Goal: Task Accomplishment & Management: Manage account settings

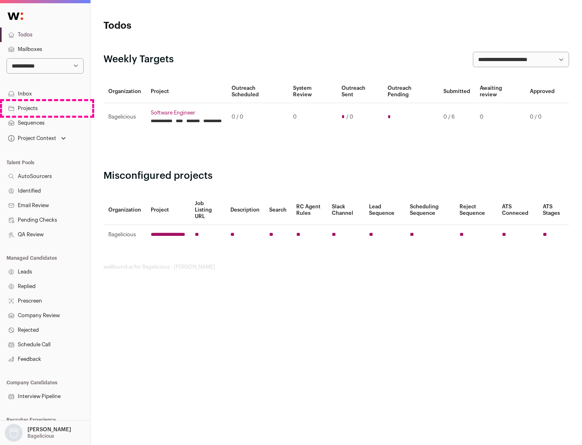
click at [45, 108] on link "Projects" at bounding box center [45, 108] width 90 height 15
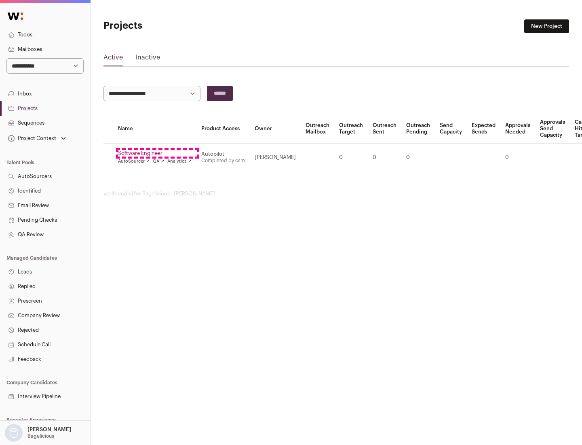
click at [157, 153] on link "Software Engineer" at bounding box center [155, 153] width 74 height 6
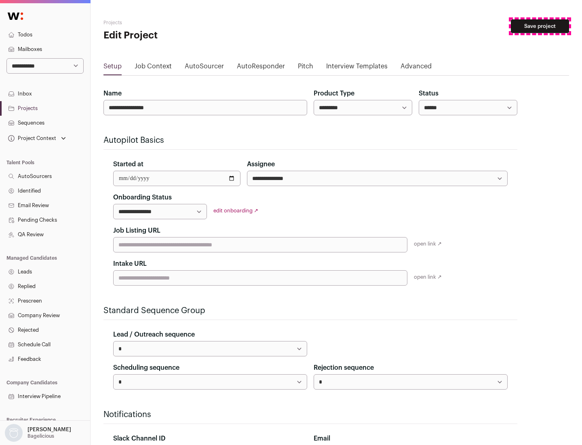
click at [540, 26] on button "Save project" at bounding box center [540, 26] width 58 height 14
